Goal: Communication & Community: Share content

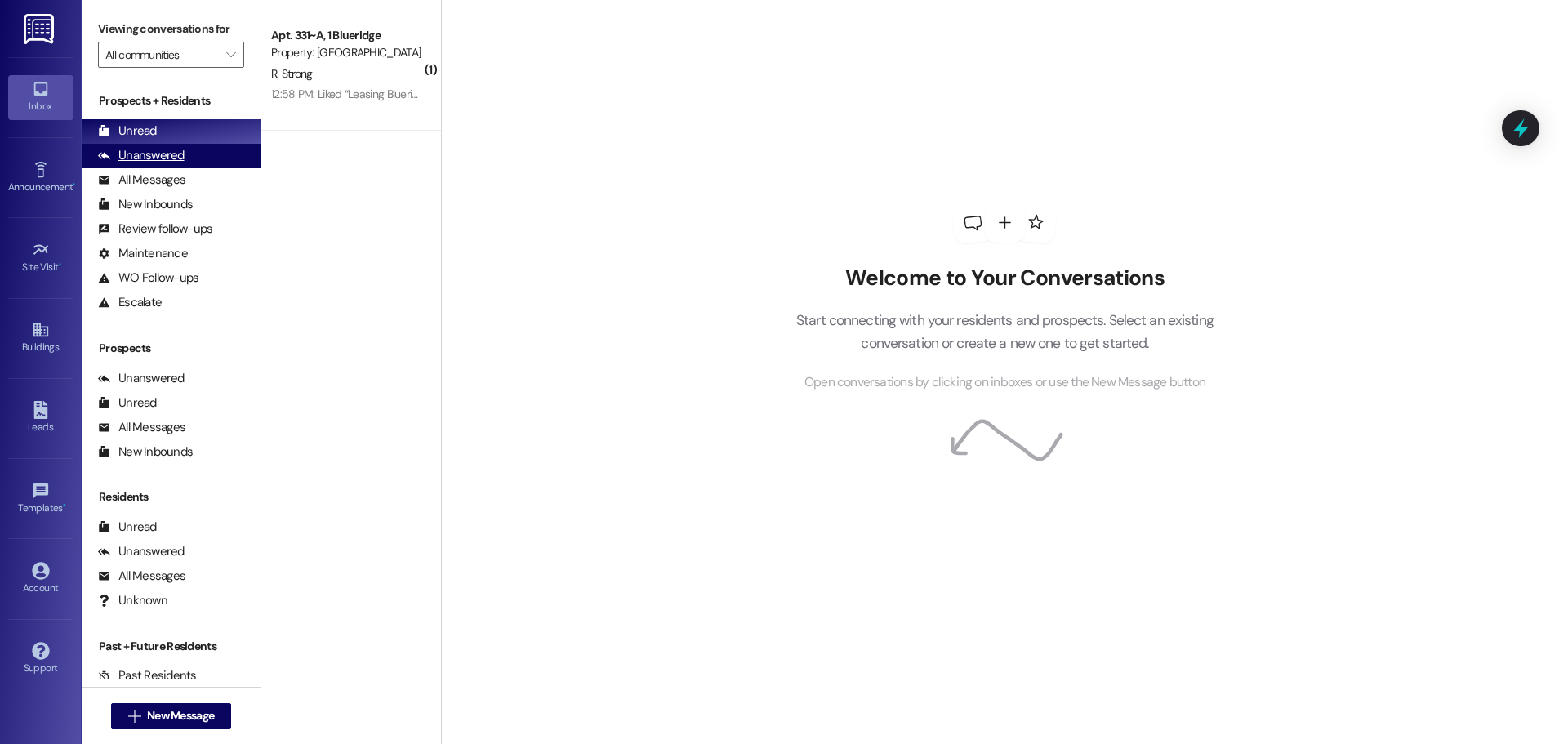
click at [183, 153] on div "Unanswered (0)" at bounding box center [172, 156] width 179 height 24
click at [177, 134] on div "Unread (0)" at bounding box center [172, 131] width 179 height 24
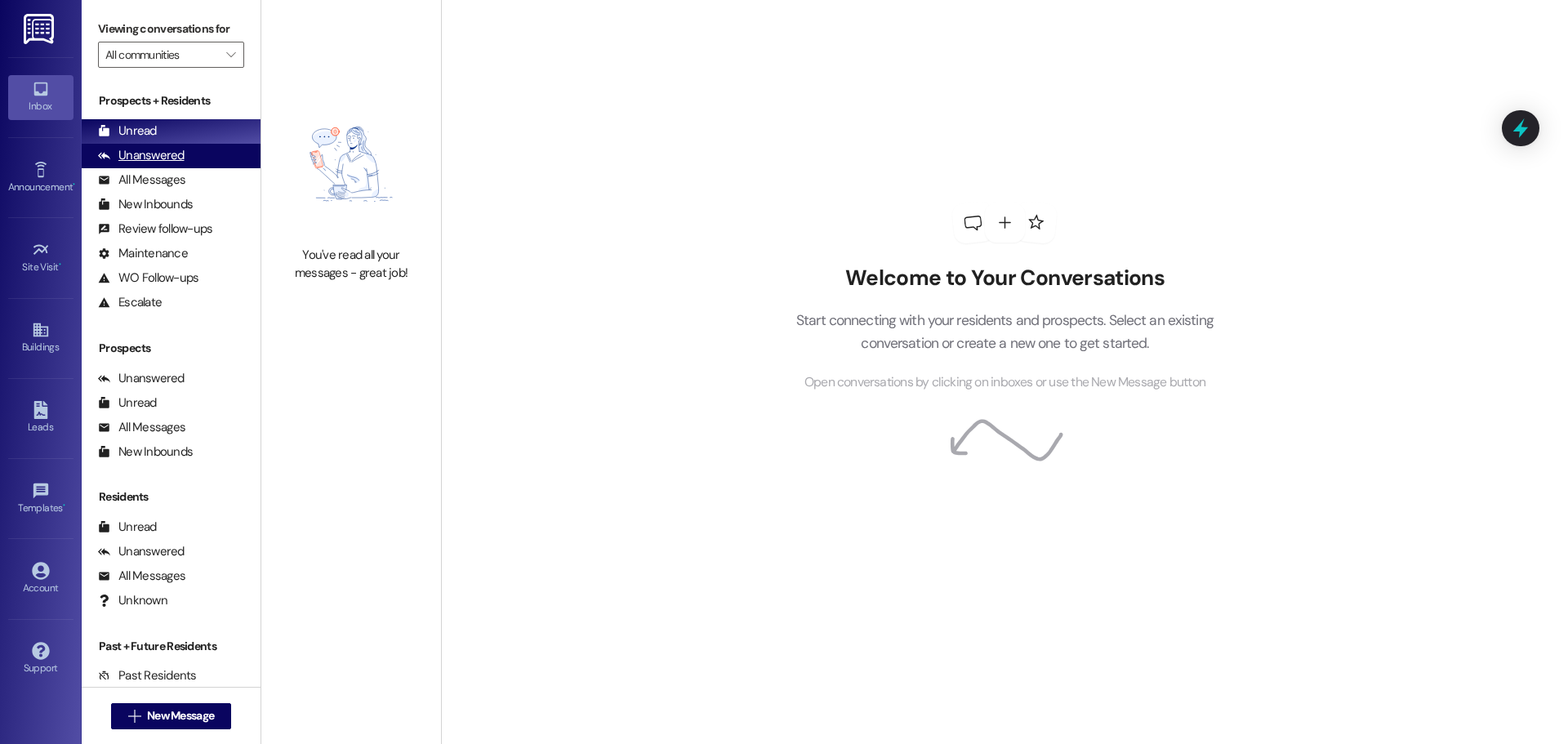
click at [177, 148] on div "Unanswered" at bounding box center [141, 156] width 87 height 17
click at [181, 128] on div "Unread (0)" at bounding box center [172, 131] width 179 height 24
click at [199, 146] on div "Unanswered (0)" at bounding box center [172, 156] width 179 height 24
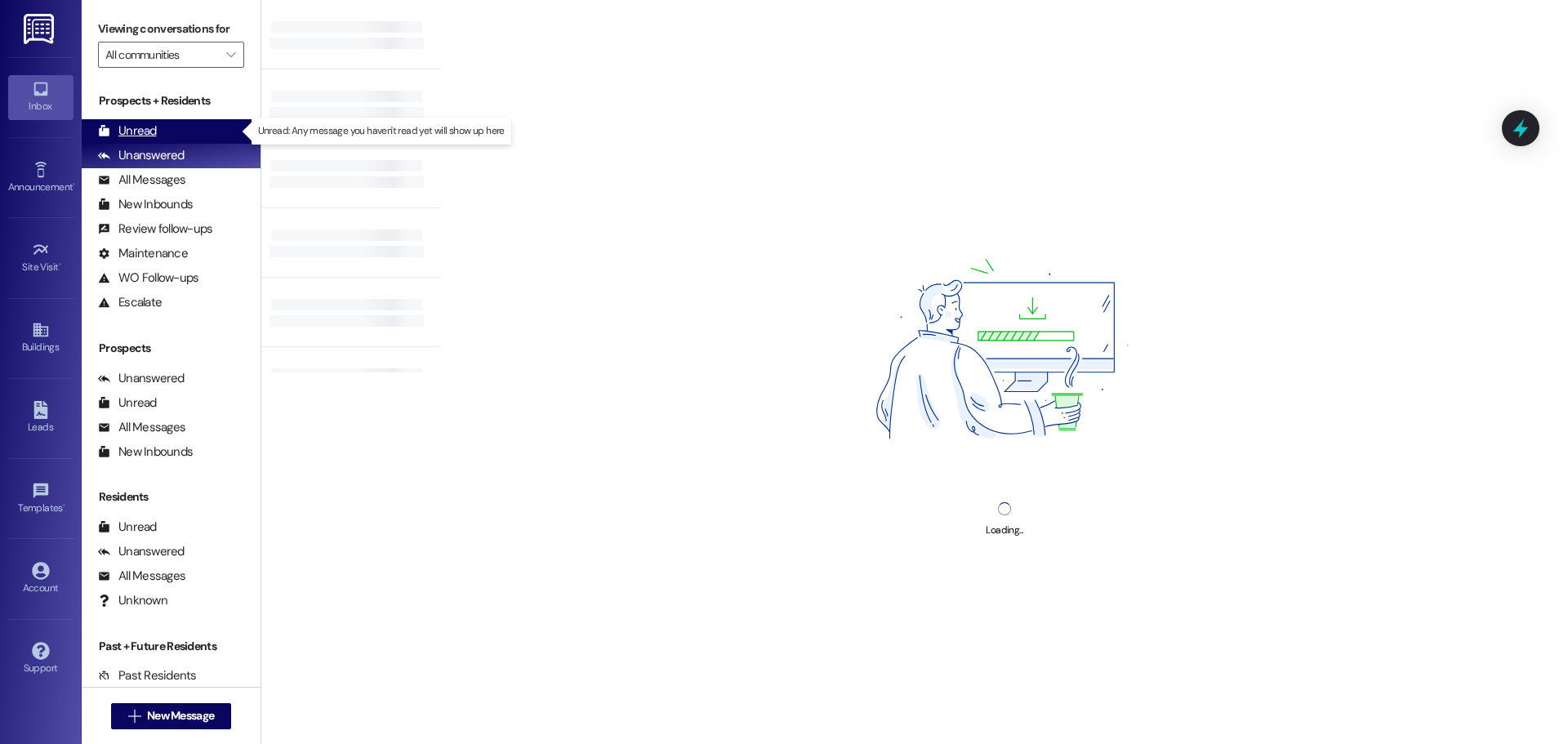
click at [199, 135] on div "Unread (0)" at bounding box center [172, 131] width 179 height 24
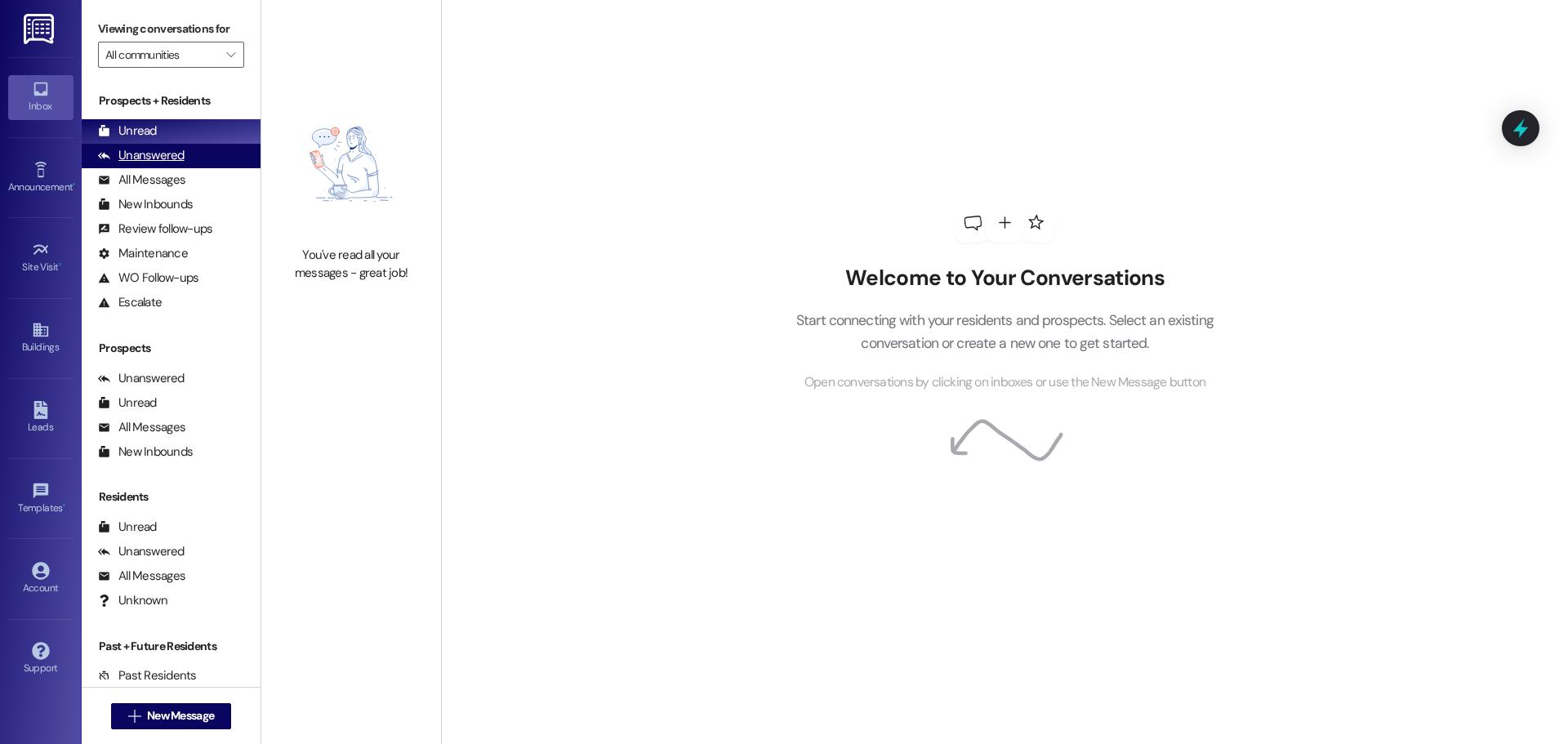
click at [128, 164] on div "Unanswered" at bounding box center [141, 156] width 87 height 17
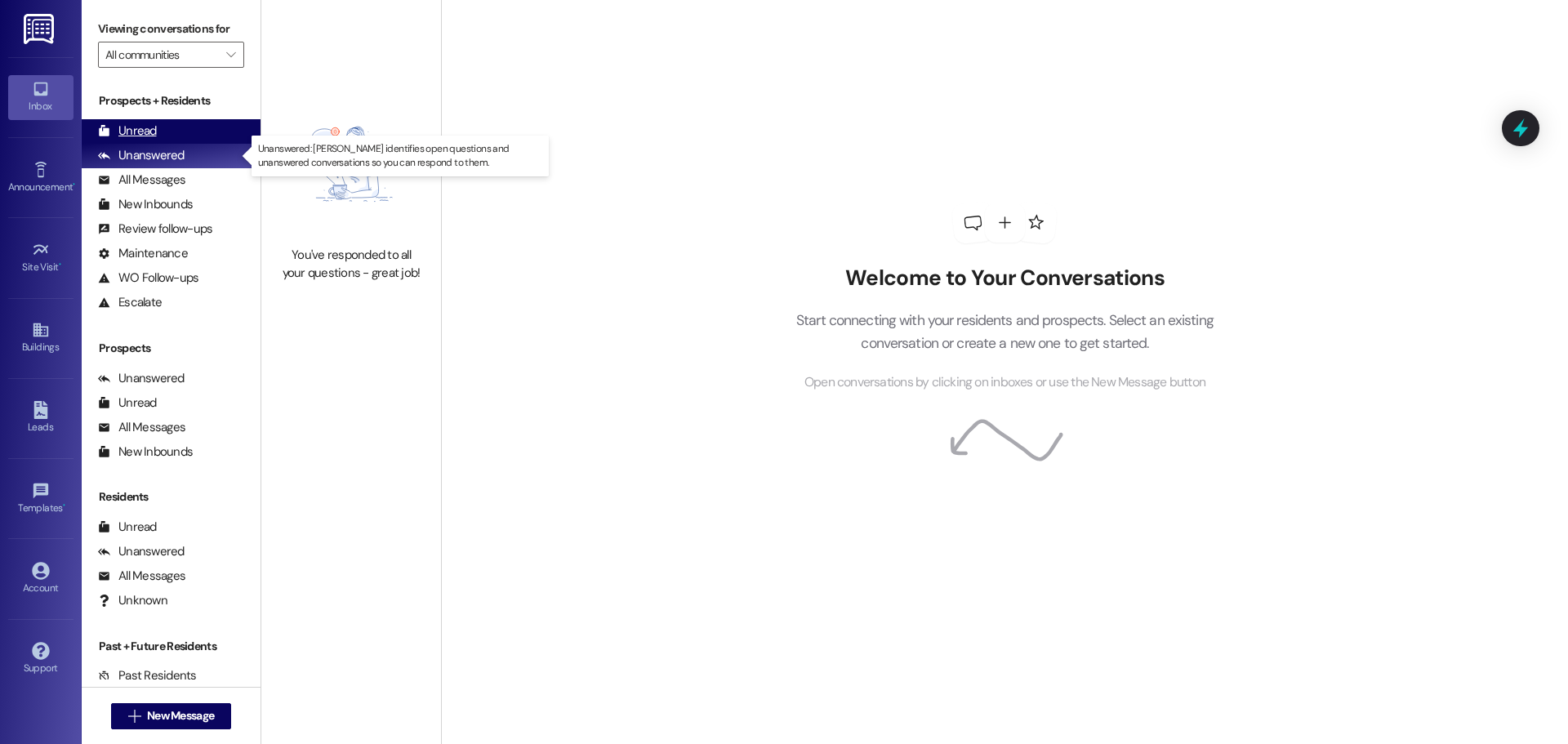
click at [135, 138] on div "Unread" at bounding box center [127, 131] width 59 height 17
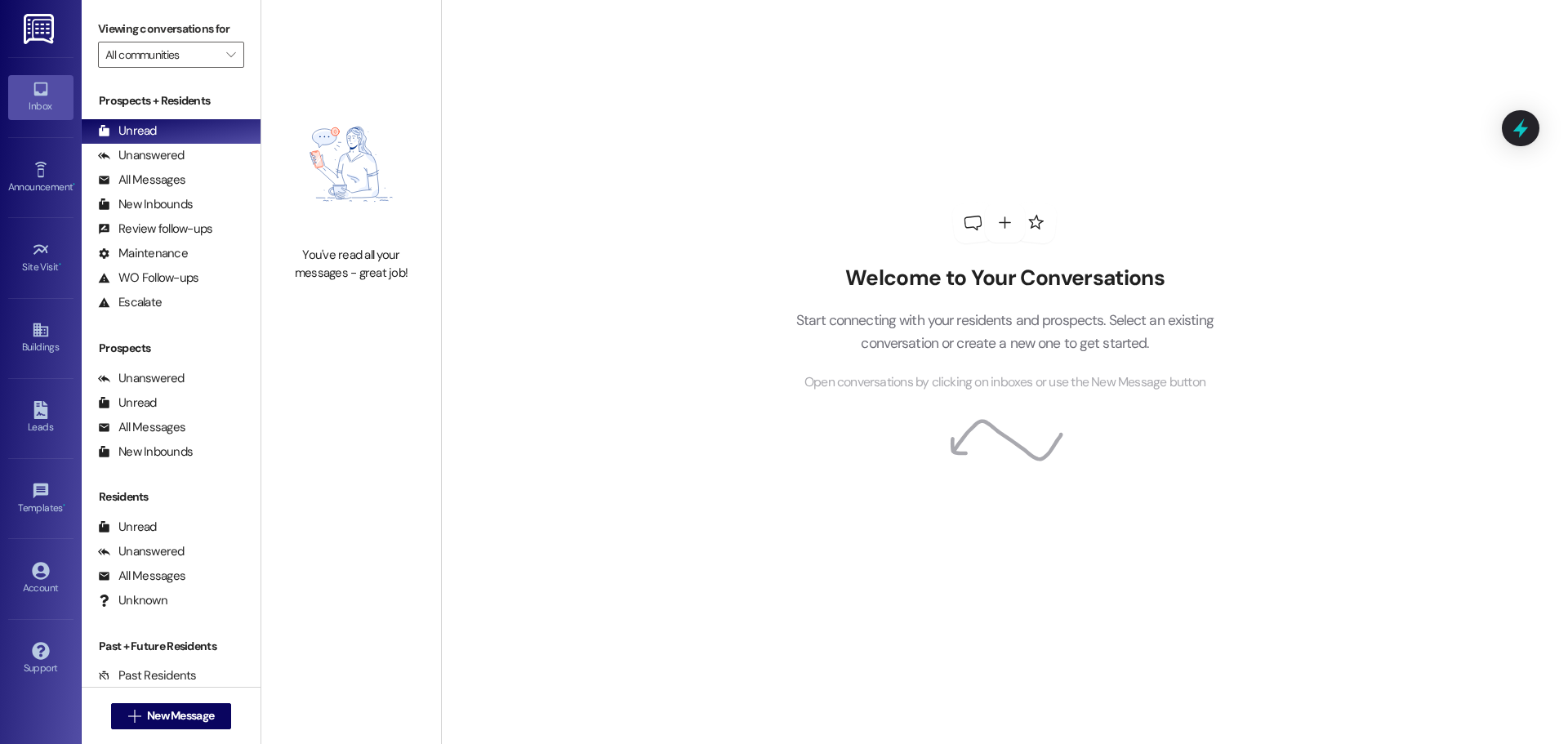
click at [1414, 265] on div "Welcome to Your Conversations Start connecting with your residents and prospect…" at bounding box center [1004, 372] width 1127 height 744
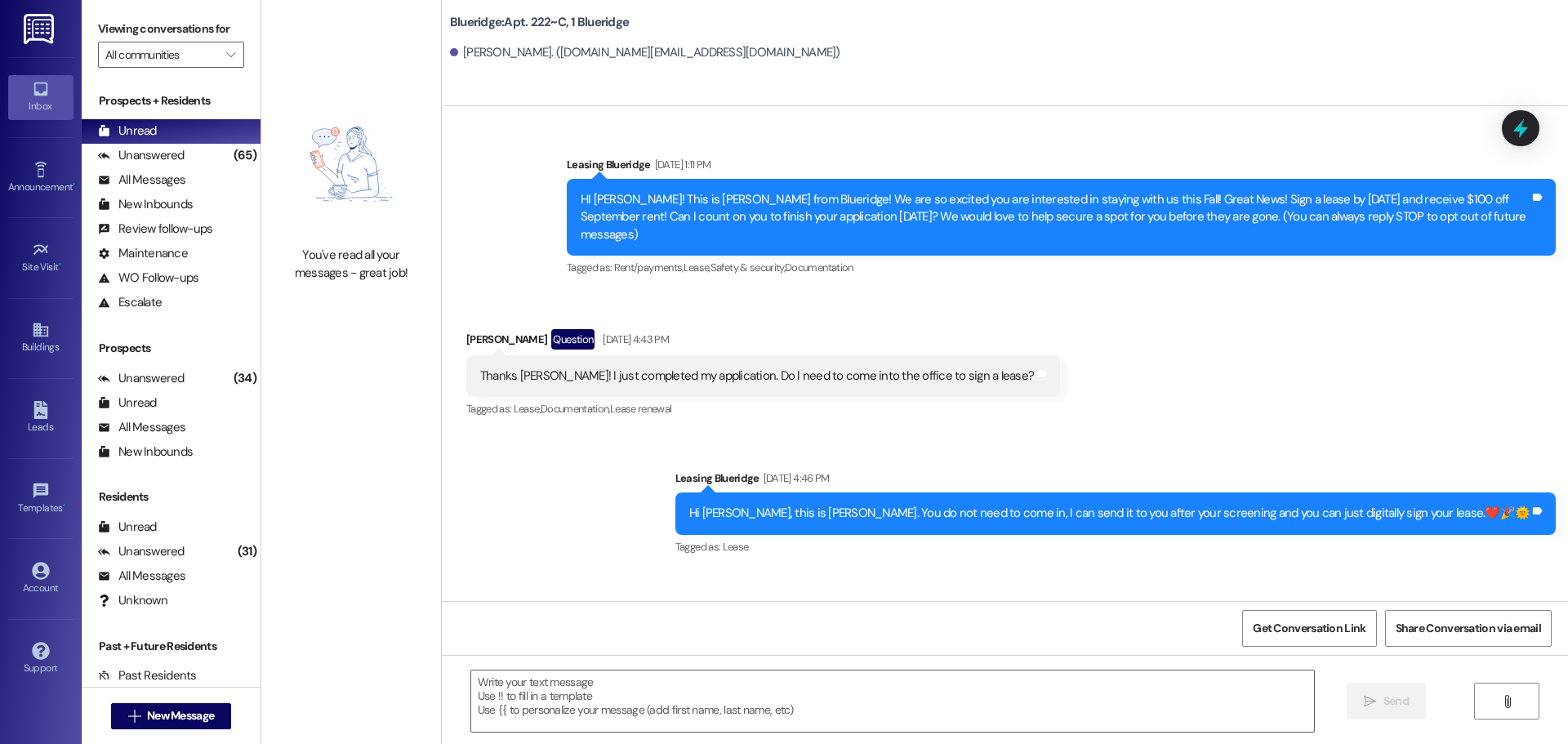
scroll to position [4391, 0]
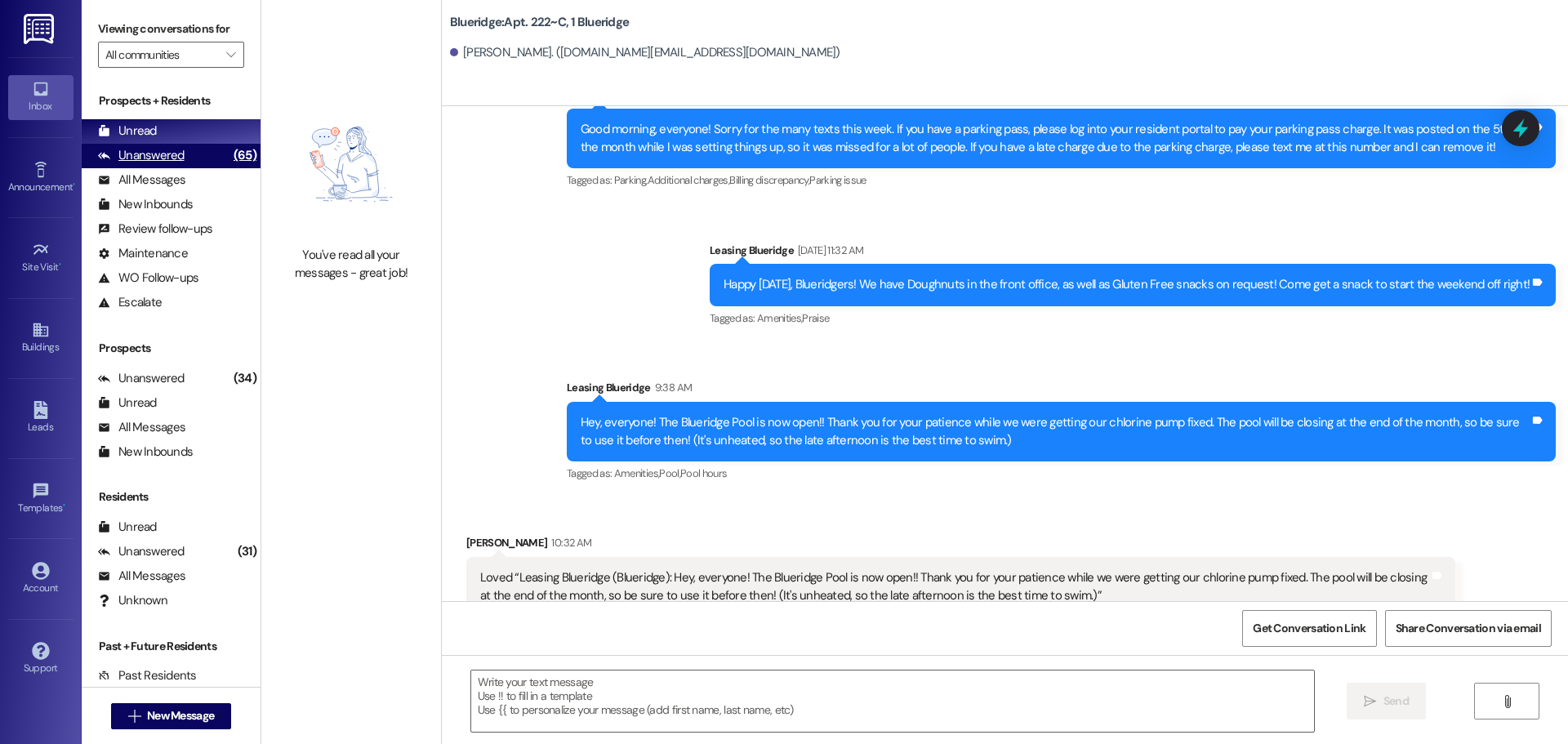
click at [159, 145] on div "Unanswered (65)" at bounding box center [172, 156] width 179 height 24
click at [163, 139] on div "Unread (0)" at bounding box center [172, 131] width 179 height 24
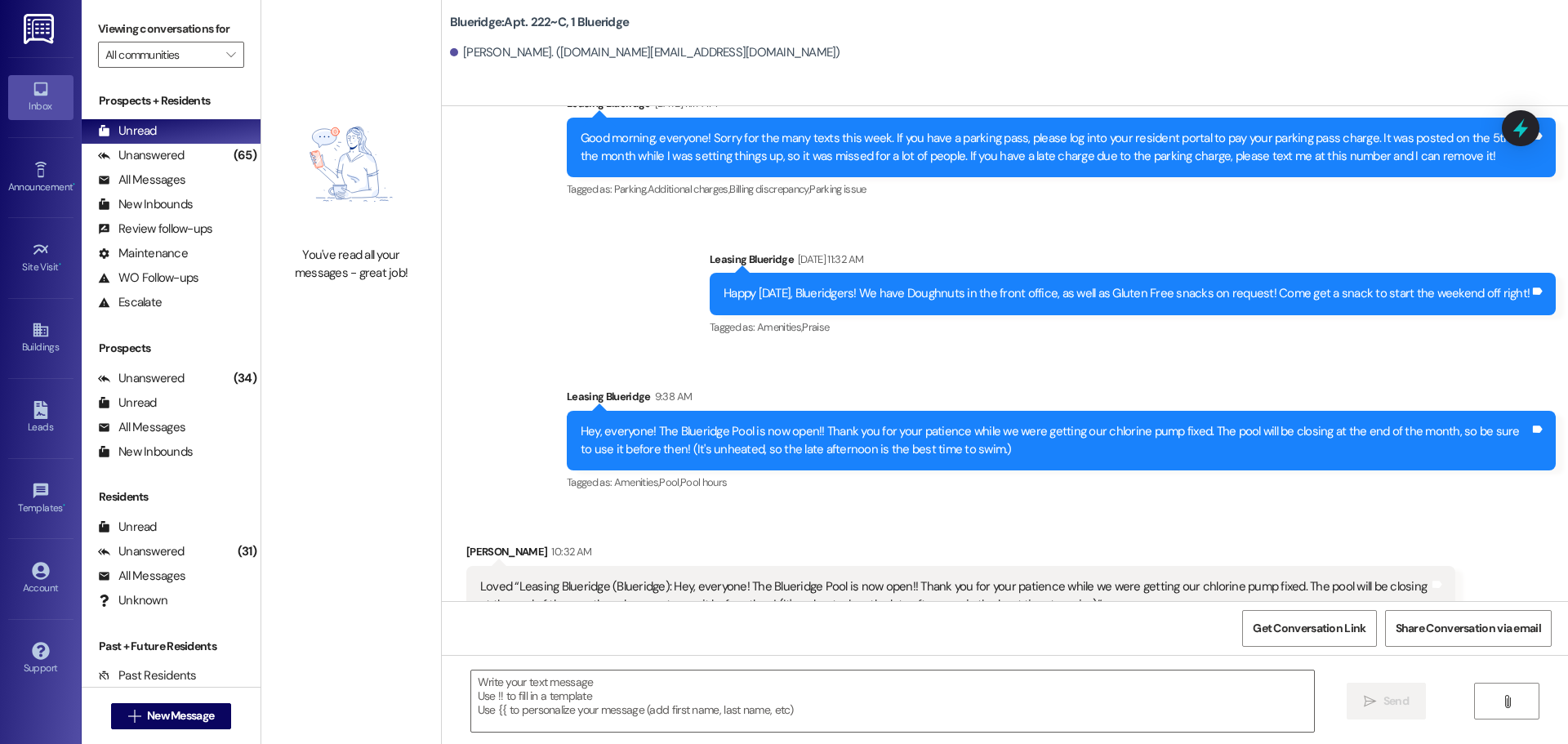
scroll to position [4390, 0]
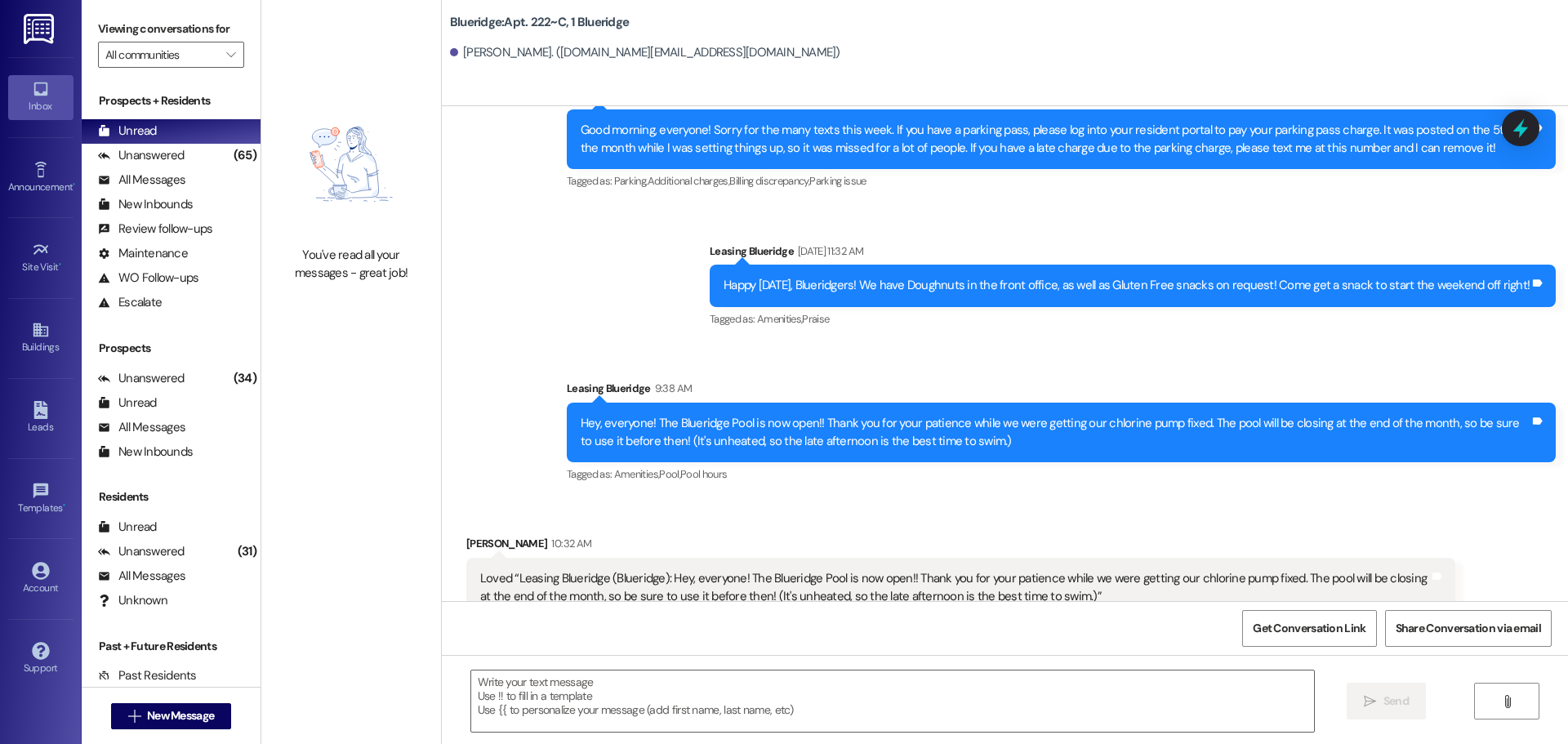
click at [736, 307] on div "Tagged as: Amenities , Click to highlight conversations about Amenities Praise …" at bounding box center [1132, 318] width 846 height 23
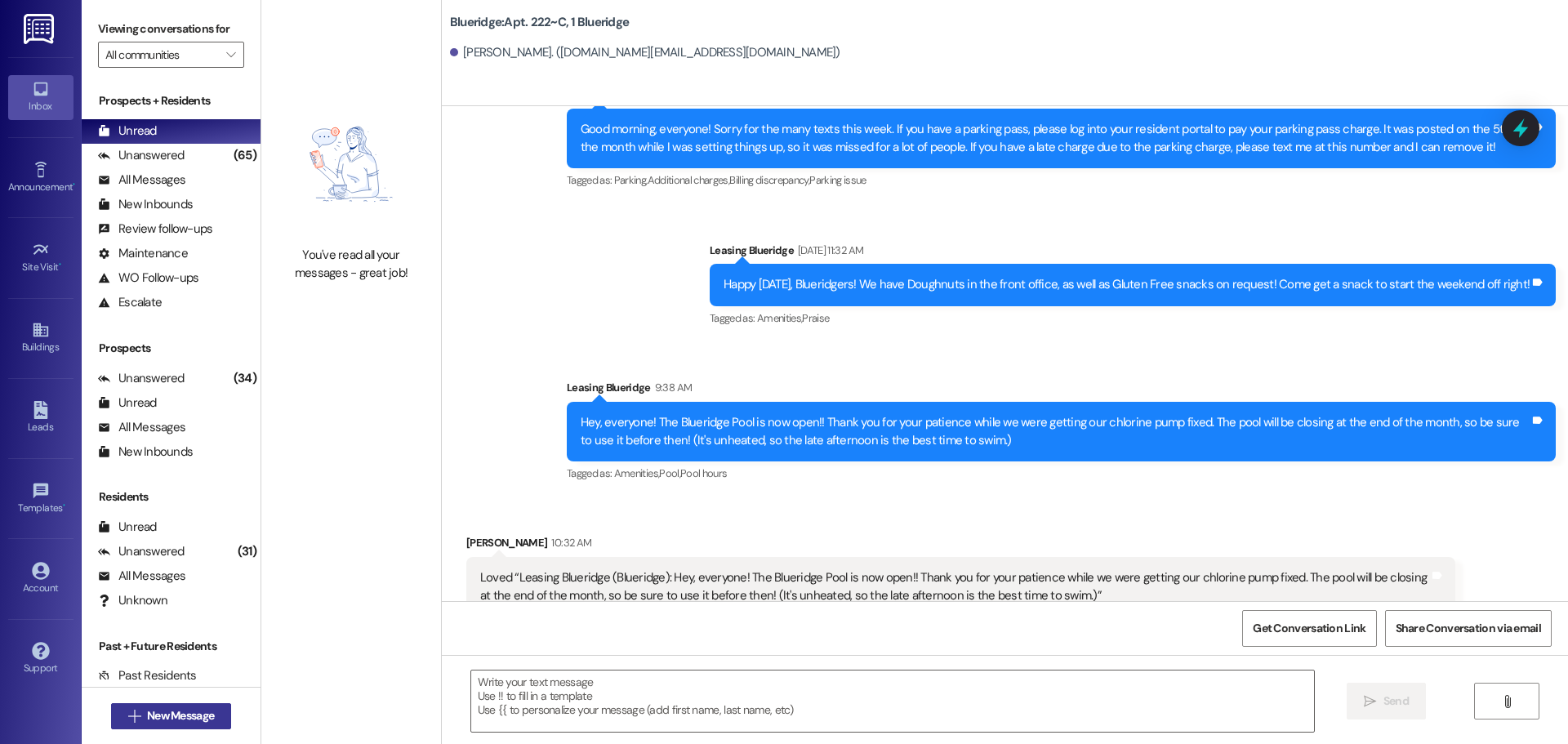
click at [147, 709] on span "New Message" at bounding box center [181, 716] width 67 height 17
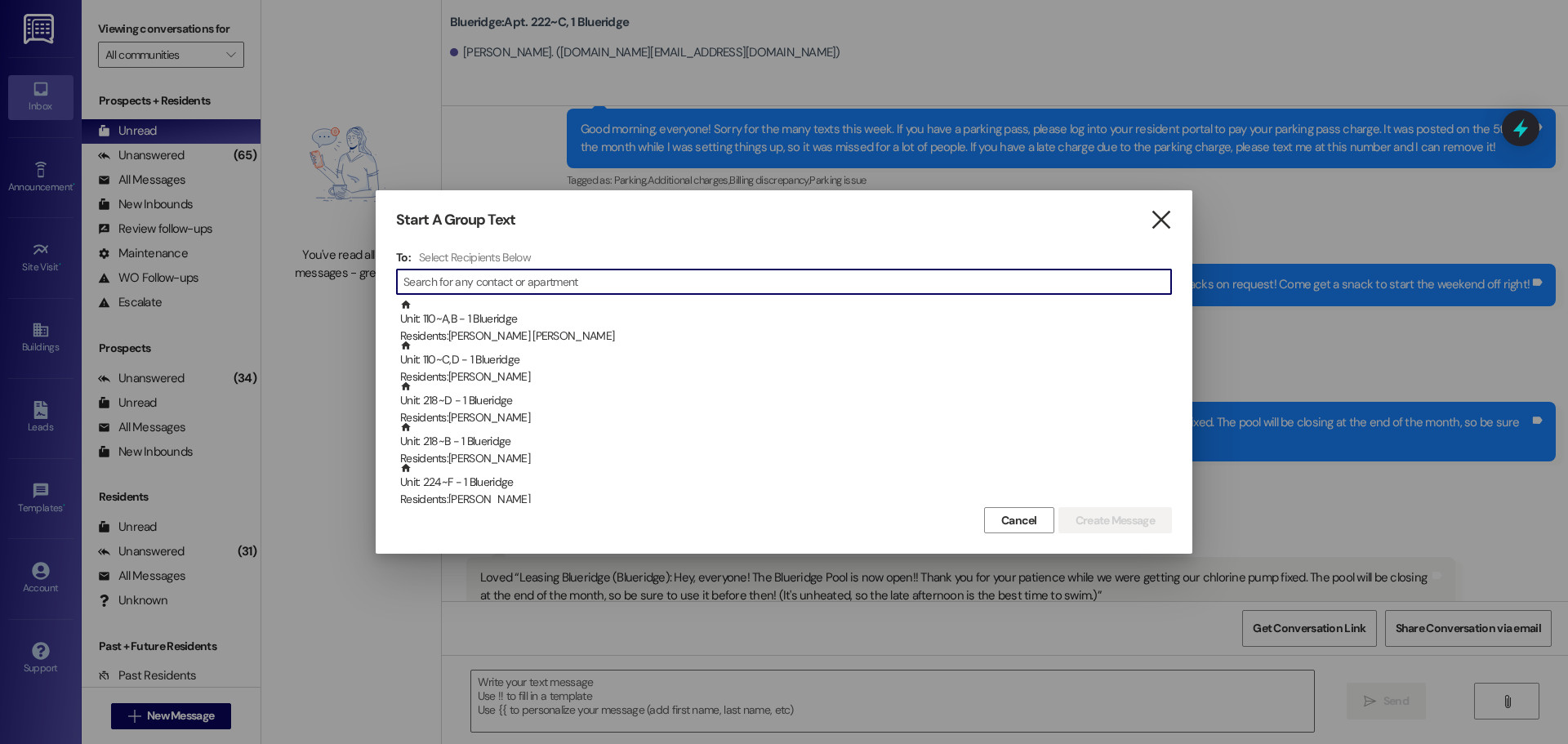
click at [1162, 227] on icon "" at bounding box center [1161, 220] width 22 height 17
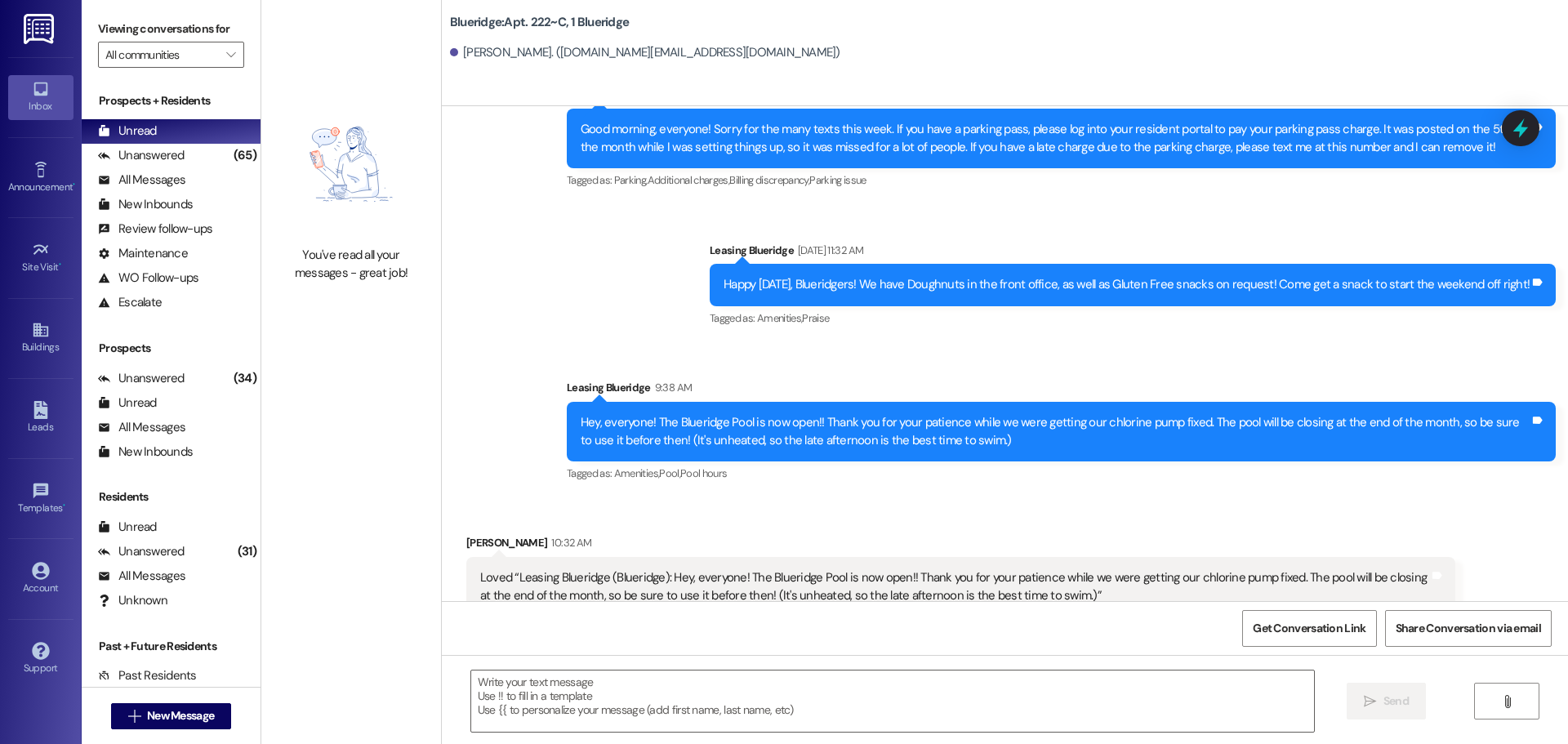
click at [49, 25] on img at bounding box center [40, 29] width 34 height 30
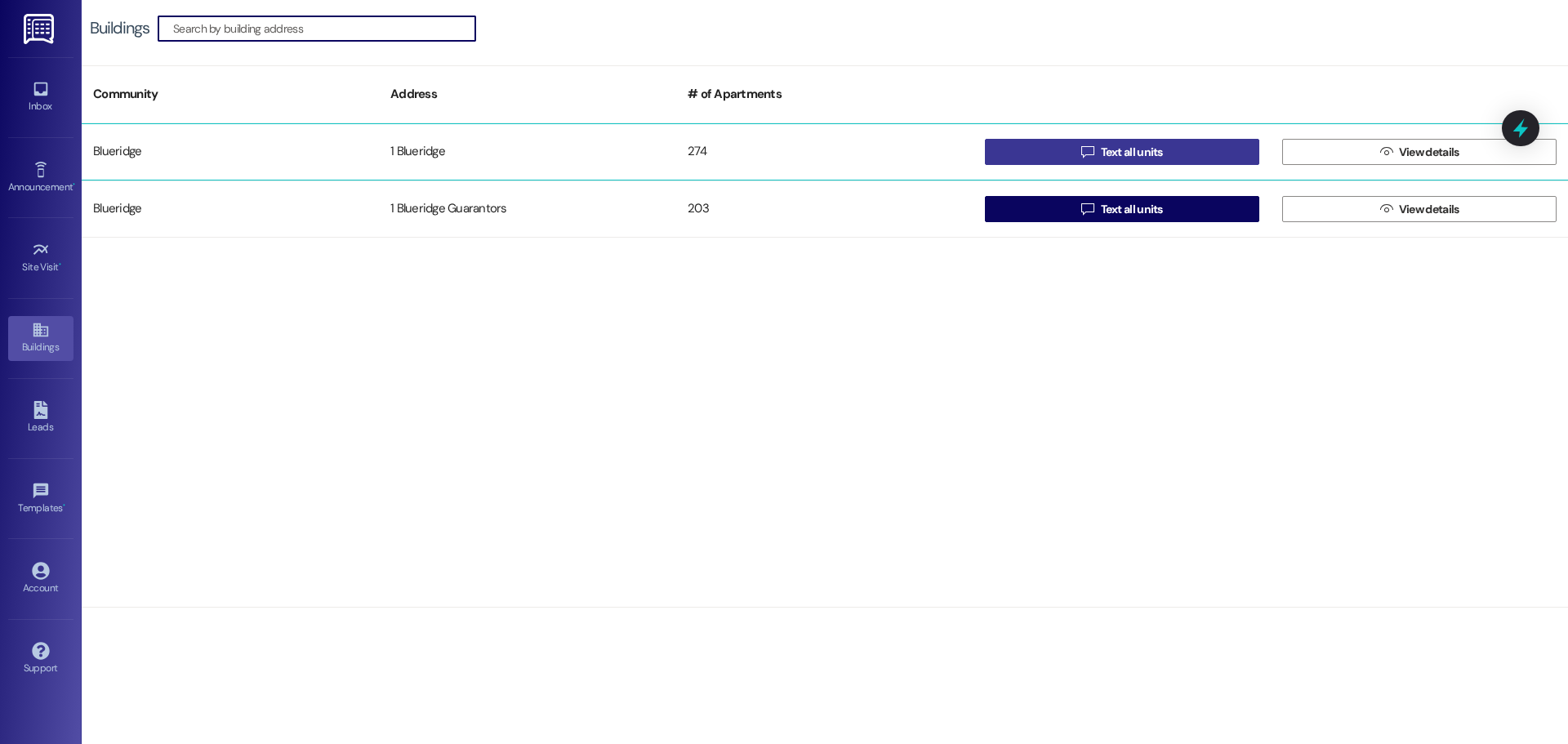
click at [1138, 157] on span "Text all units" at bounding box center [1132, 152] width 62 height 17
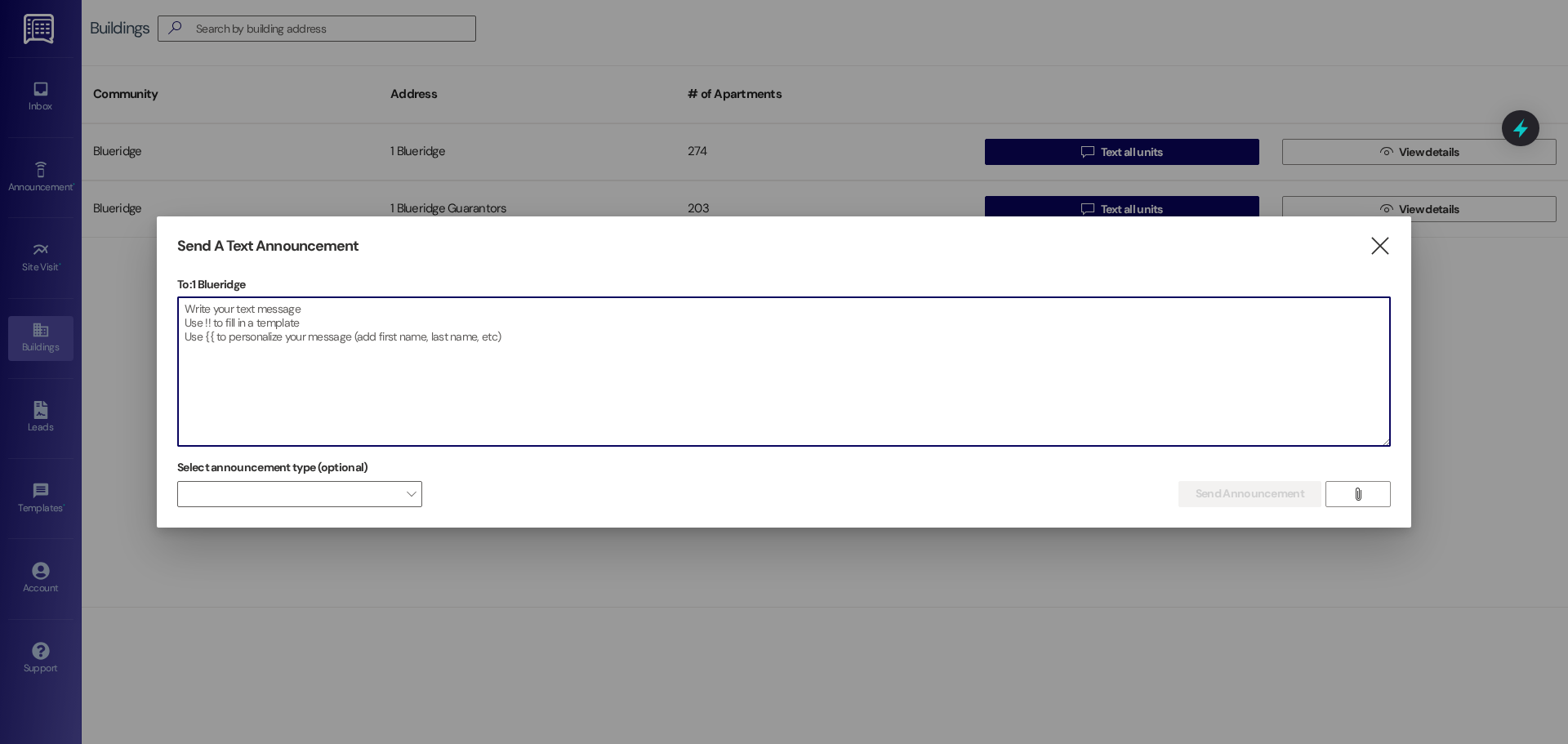
click at [1163, 361] on textarea at bounding box center [784, 371] width 1212 height 148
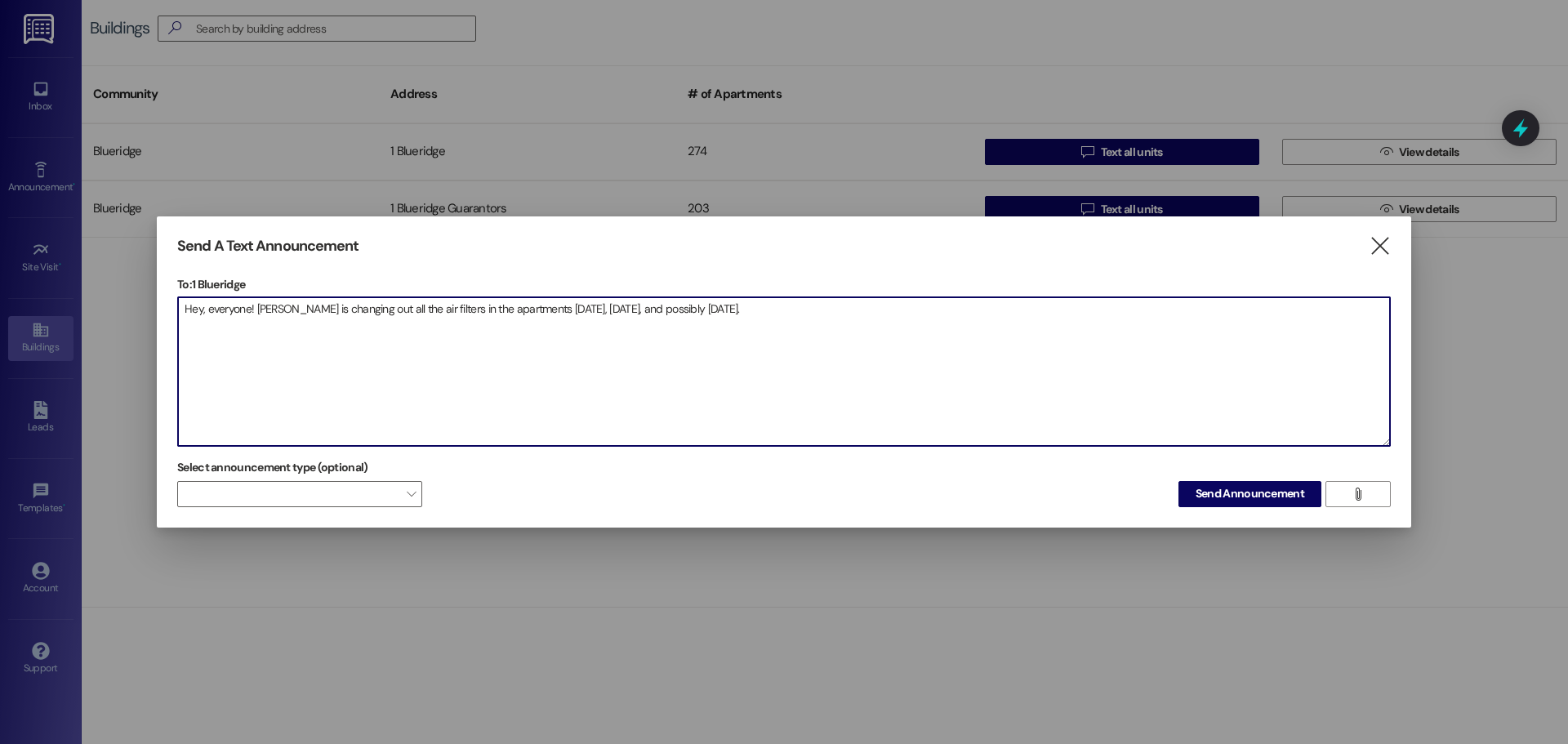
click at [254, 309] on textarea "Hey, everyone! [PERSON_NAME] is changing out all the air filters in the apartme…" at bounding box center [784, 371] width 1212 height 148
click at [873, 308] on textarea "Hey, everyone! I just wanted to let you know that [PERSON_NAME] is changing out…" at bounding box center [784, 371] width 1212 height 148
drag, startPoint x: 1266, startPoint y: 338, endPoint x: 91, endPoint y: 420, distance: 1177.9
click at [91, 420] on div "Send A Text Announcement  To: 1 Blueridge  Drop image file here Hey, everyone…" at bounding box center [784, 372] width 1568 height 744
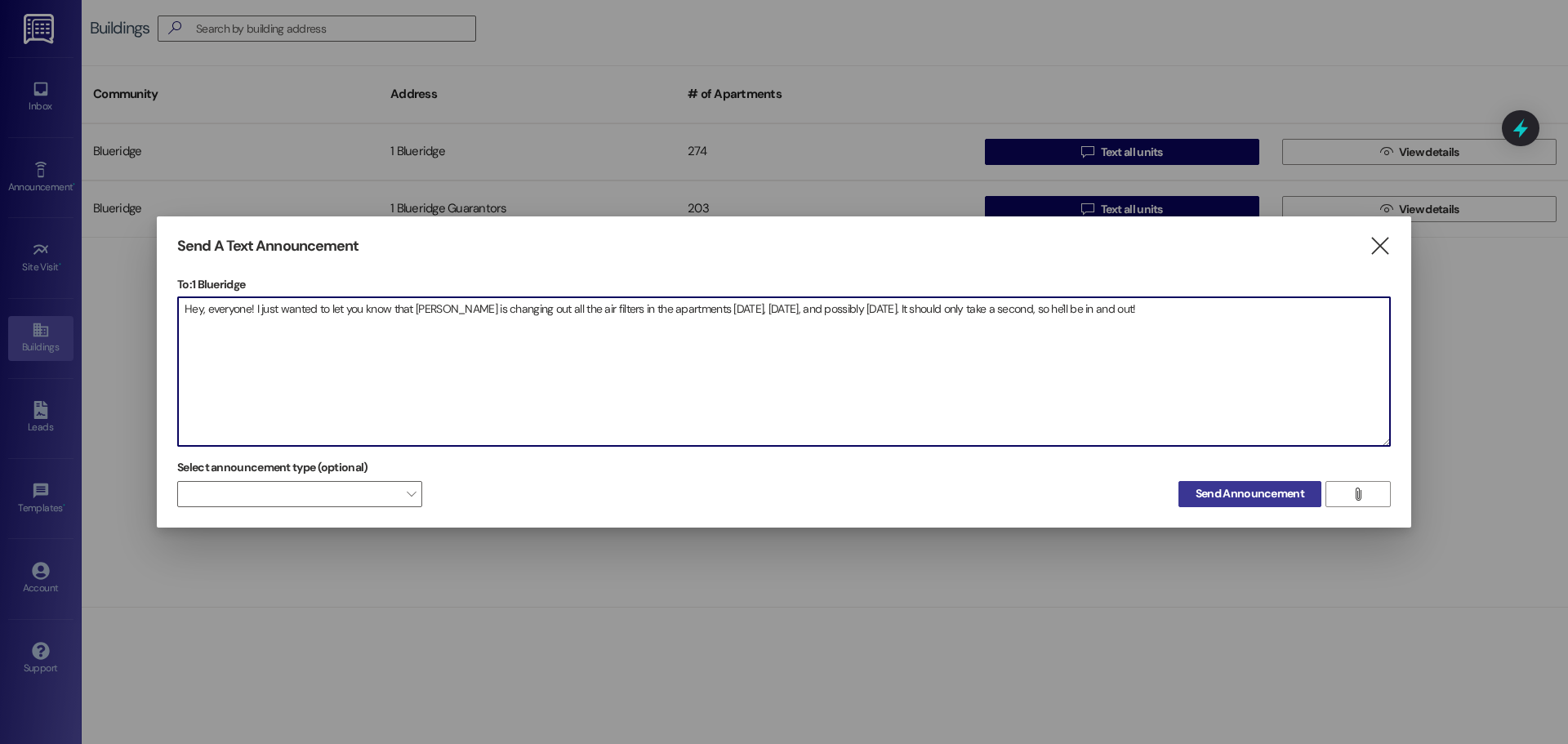
type textarea "Hey, everyone! I just wanted to let you know that [PERSON_NAME] is changing out…"
click at [1220, 490] on span "Send Announcement" at bounding box center [1249, 493] width 108 height 17
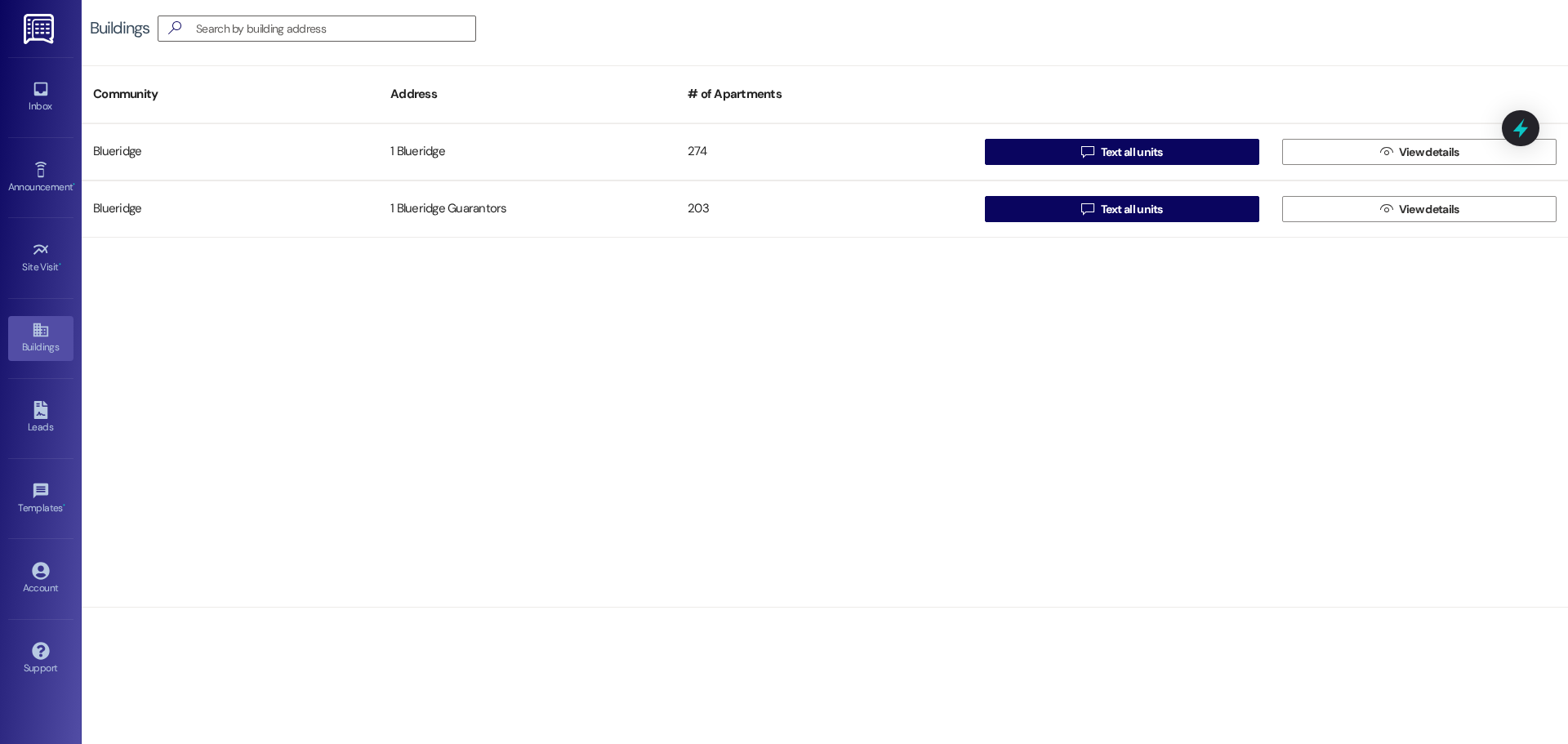
click at [1380, 334] on div "Blueridge 1 Blueridge 274  Text all units  View details Blueridge 1 Blueridge…" at bounding box center [825, 365] width 1486 height 484
click at [34, 97] on icon at bounding box center [40, 89] width 18 height 18
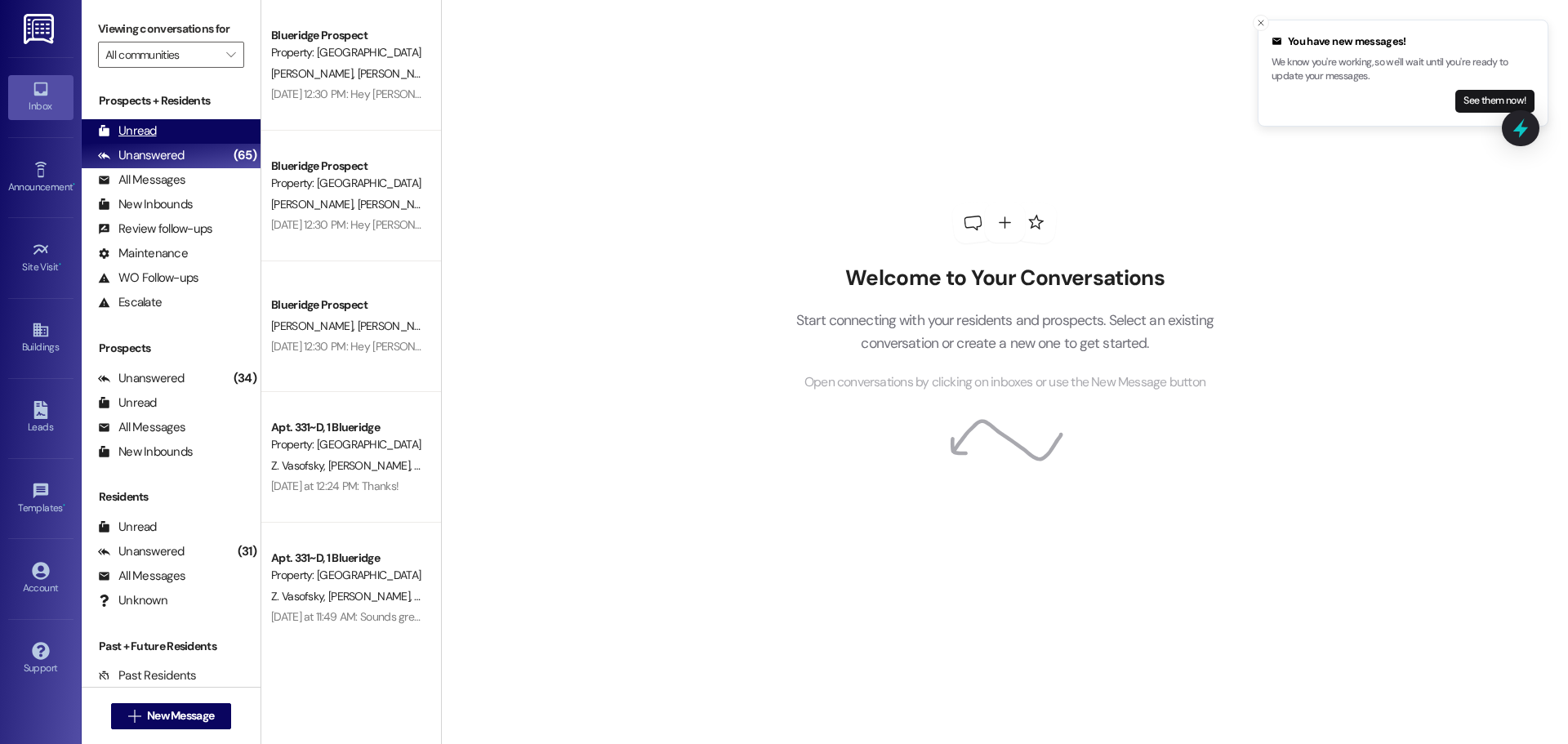
click at [140, 132] on div "Unread" at bounding box center [127, 131] width 59 height 17
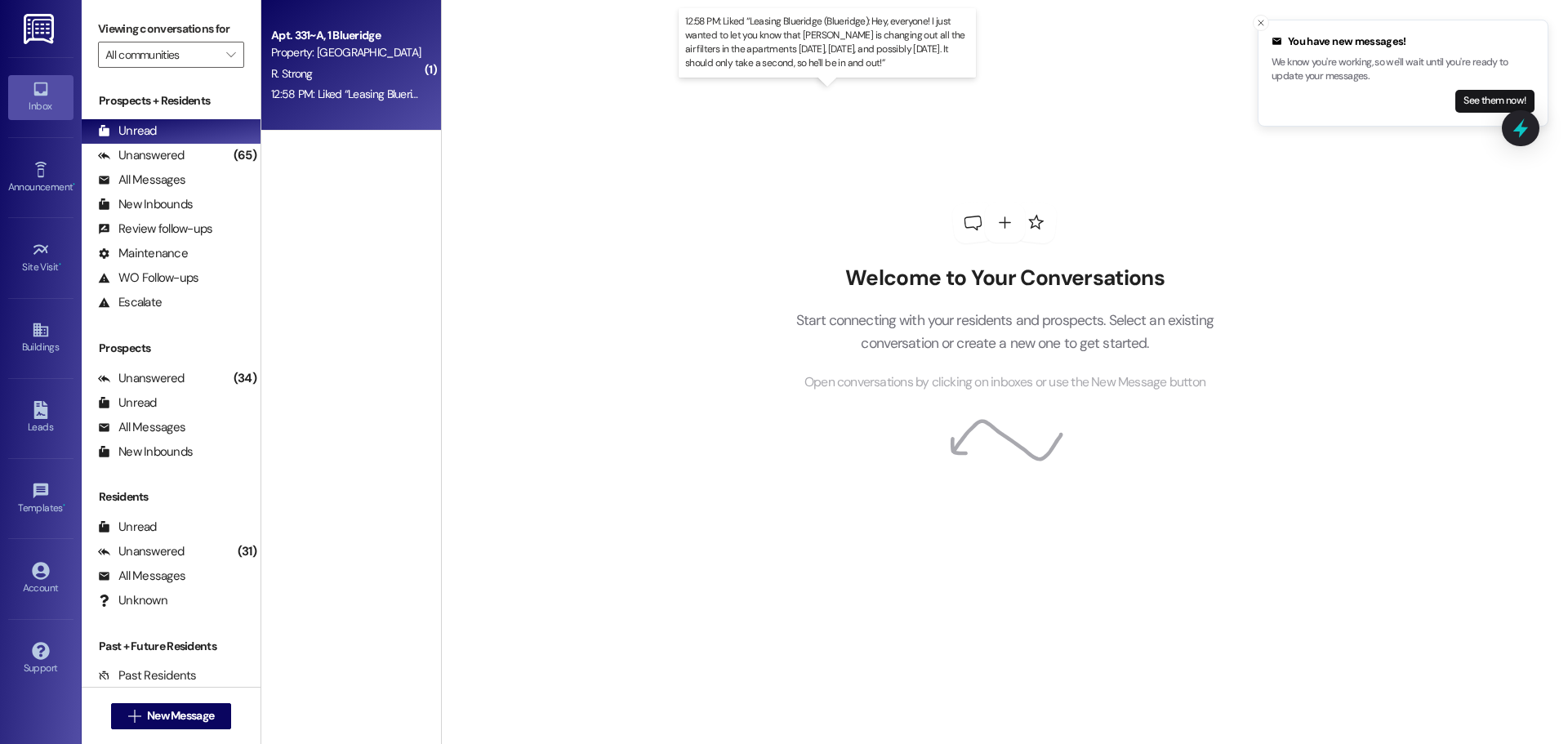
click at [385, 94] on div "12:58 PM: Liked “Leasing Blueridge (Blueridge): Hey, everyone! I just wanted to…" at bounding box center [857, 94] width 1172 height 15
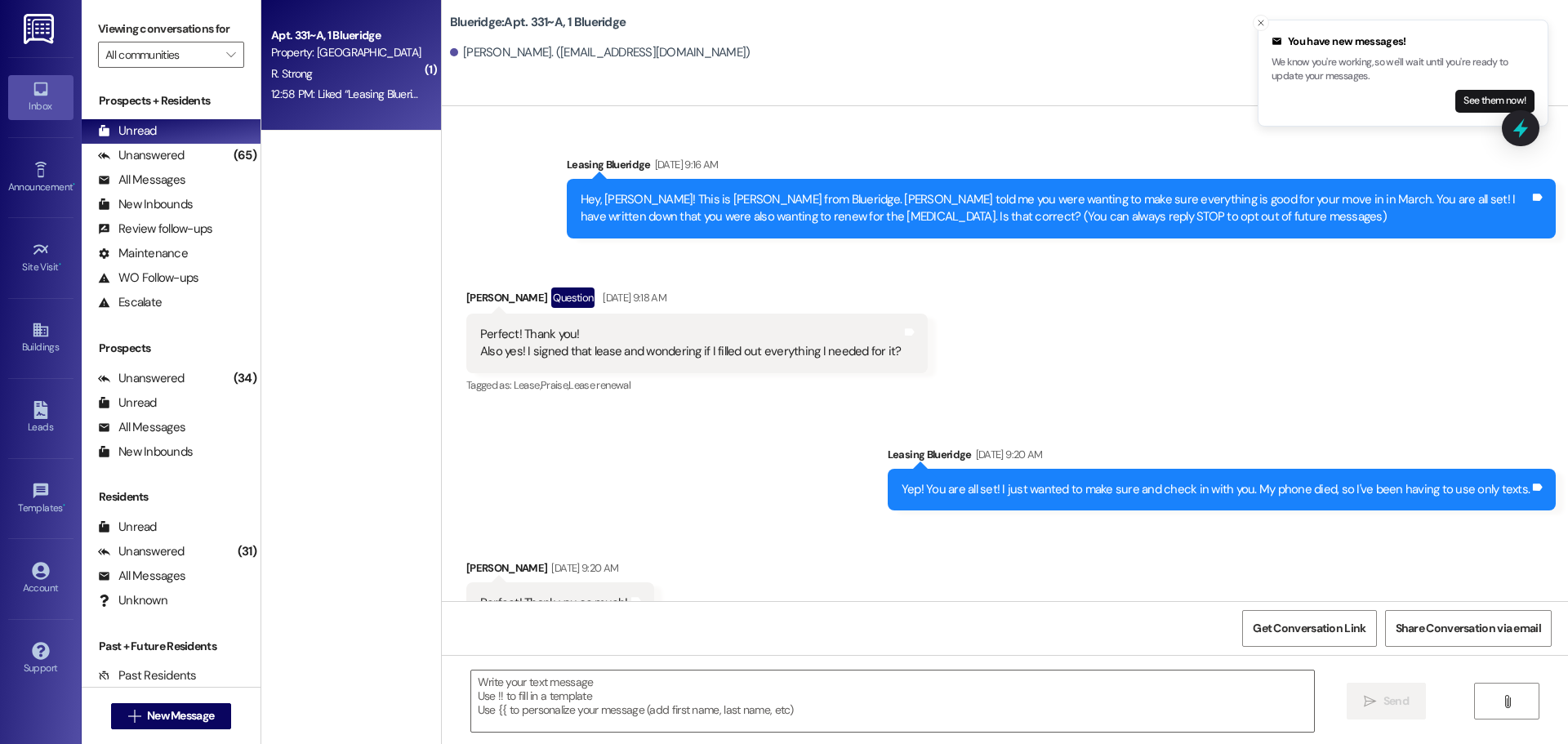
scroll to position [24862, 0]
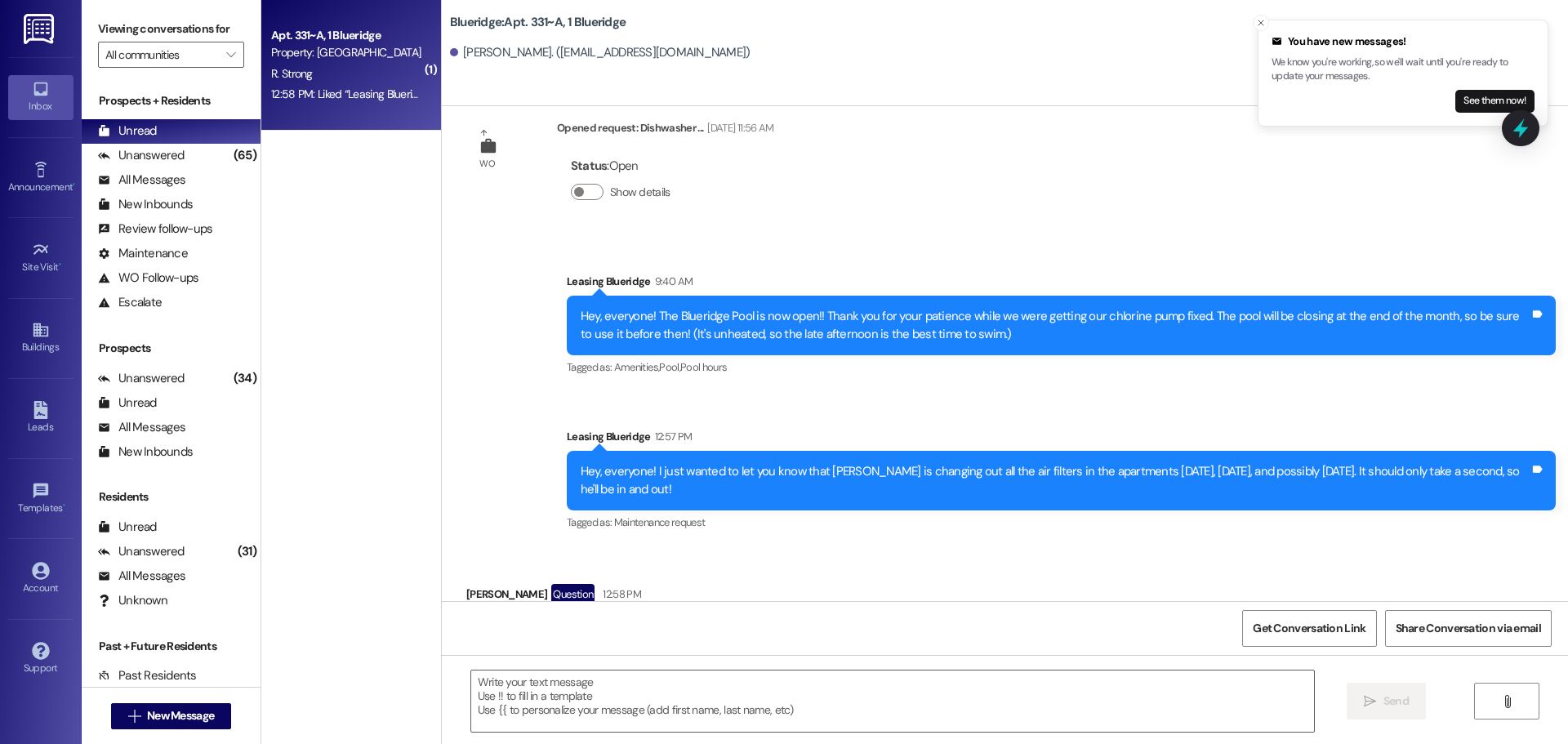
click at [669, 416] on div "Announcement, sent via SMS Leasing Blueridge 12:57 PM Hey, everyone! I just wan…" at bounding box center [1061, 481] width 1013 height 131
click at [1372, 510] on div "Tagged as: Maintenance request Click to highlight conversations about Maintenan…" at bounding box center [1061, 521] width 989 height 23
click at [1388, 416] on div "Announcement, sent via SMS Leasing Blueridge 12:57 PM Hey, everyone! I just wan…" at bounding box center [1061, 481] width 1013 height 131
click at [309, 67] on div "R. Strong" at bounding box center [347, 74] width 155 height 21
click at [184, 151] on div "Unanswered (67)" at bounding box center [172, 156] width 179 height 24
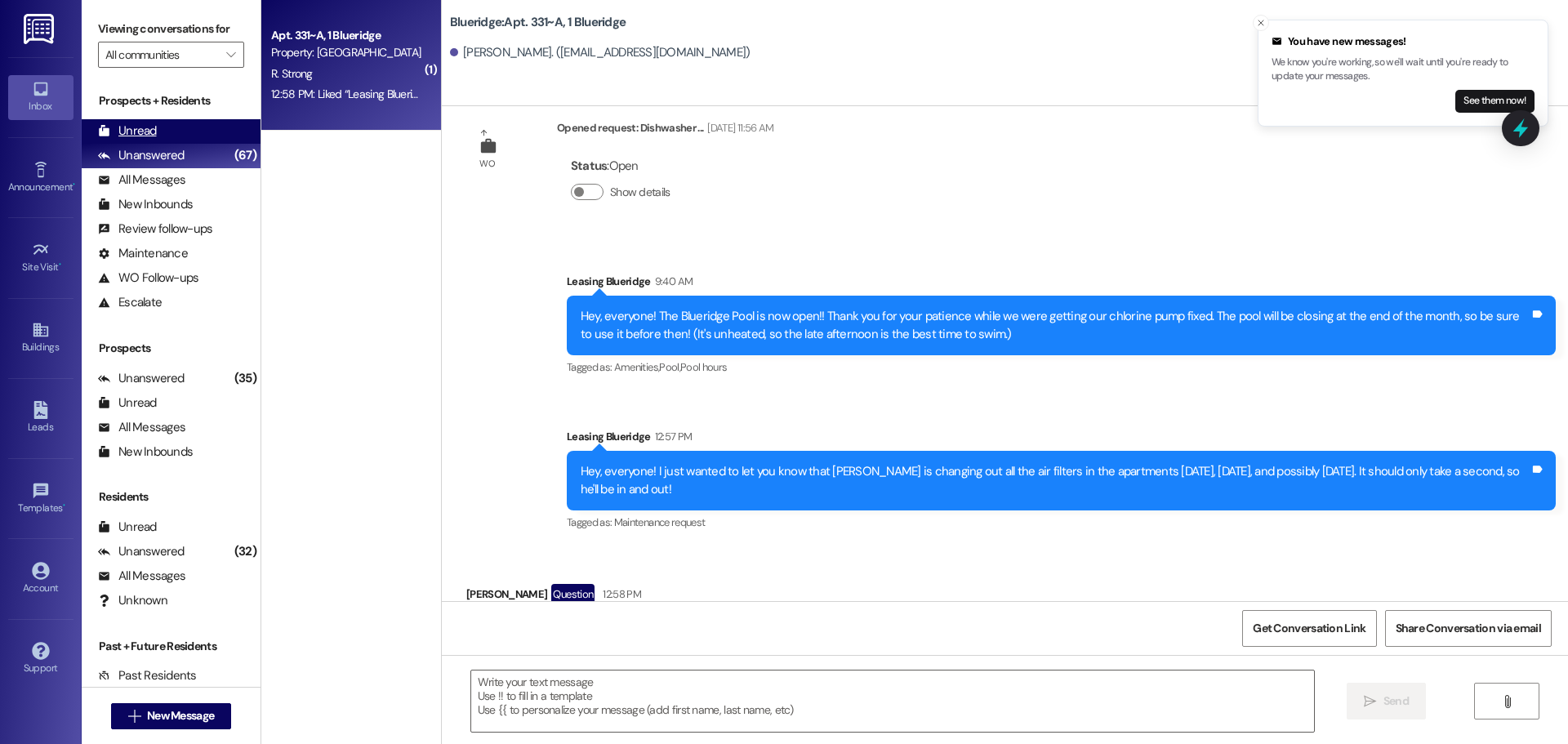
click at [186, 126] on div "Unread (0)" at bounding box center [172, 131] width 179 height 24
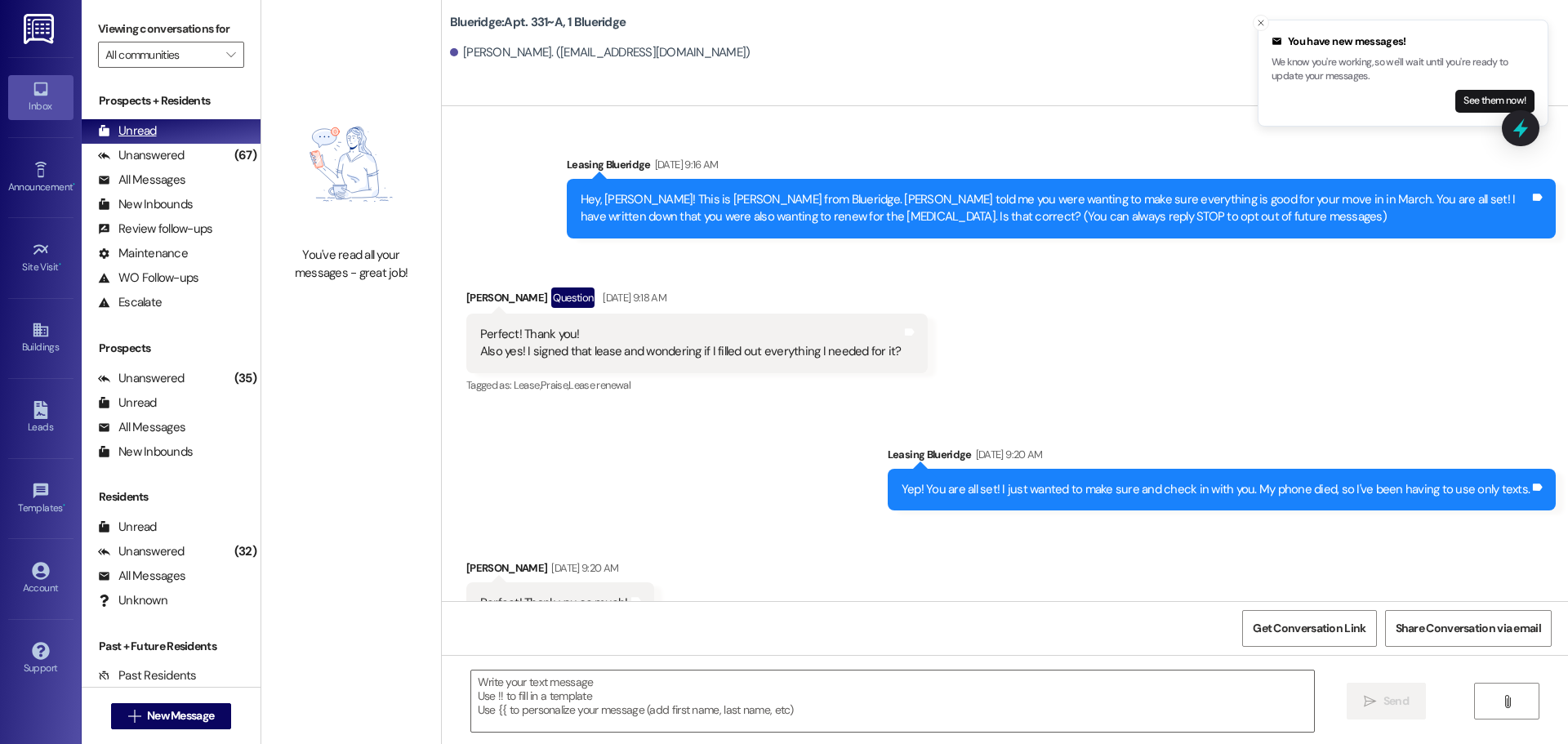
scroll to position [24862, 0]
